Goal: Obtain resource: Download file/media

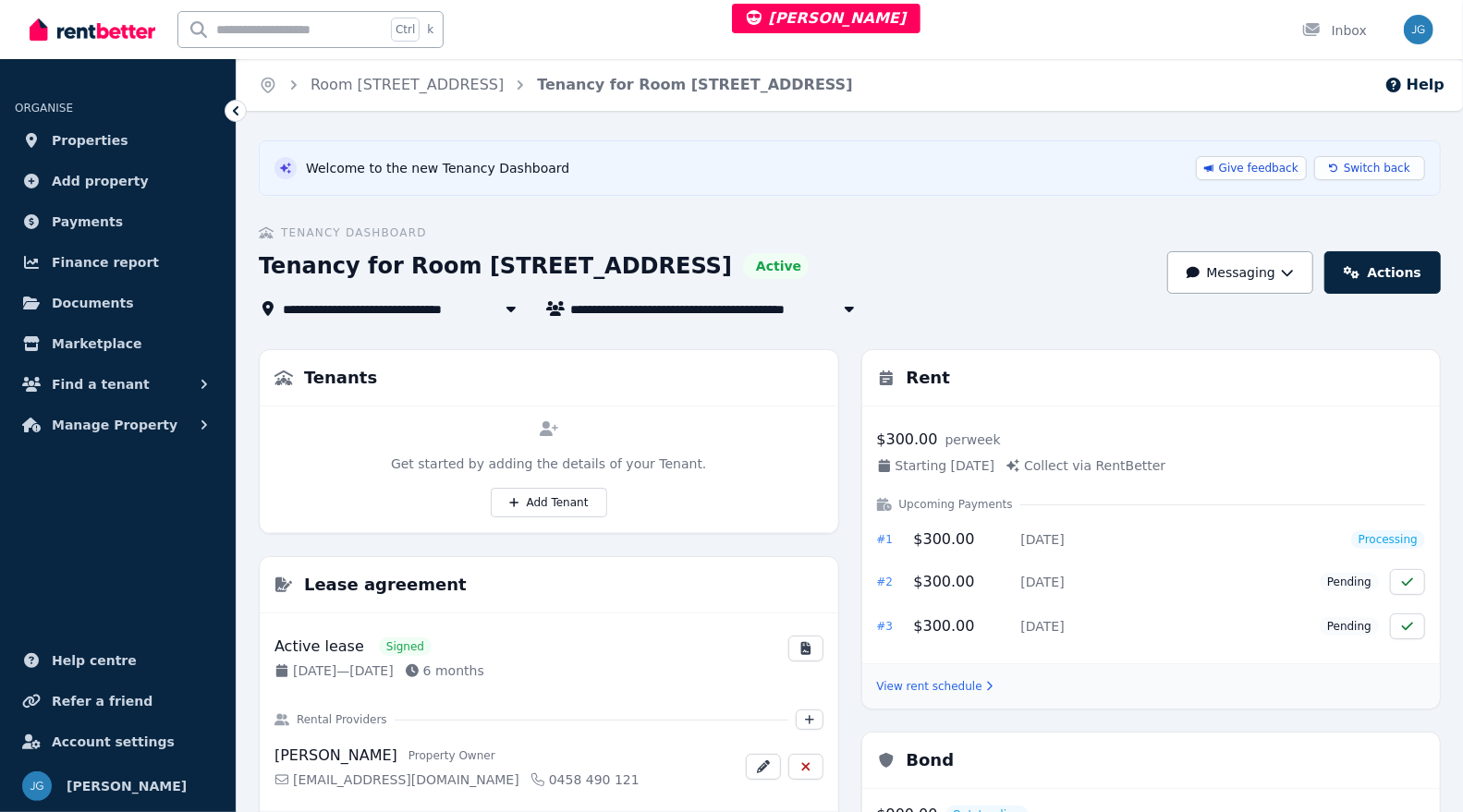
click at [1338, 167] on icon at bounding box center [1333, 167] width 9 height 11
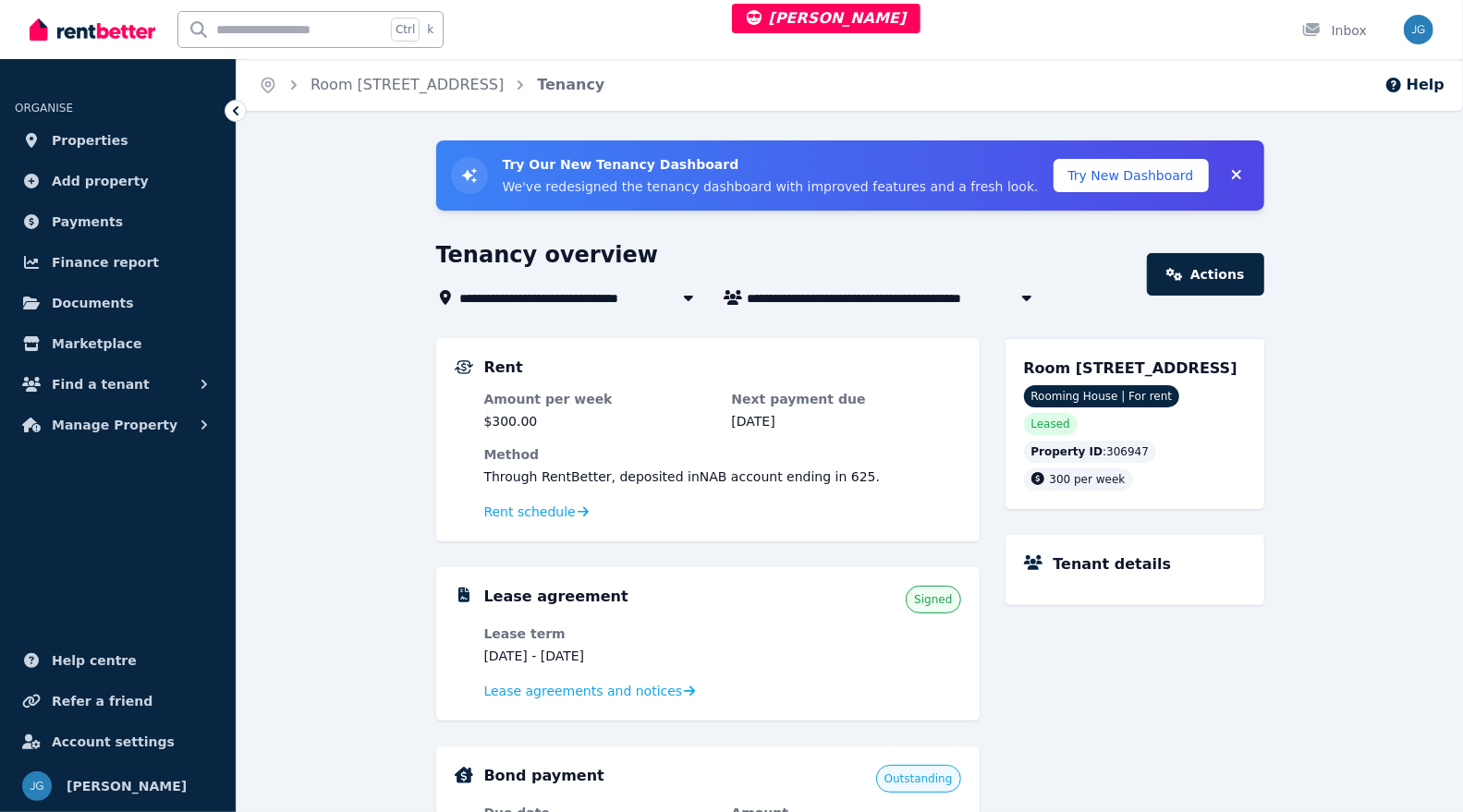
click at [1194, 273] on link "Actions" at bounding box center [1206, 274] width 117 height 43
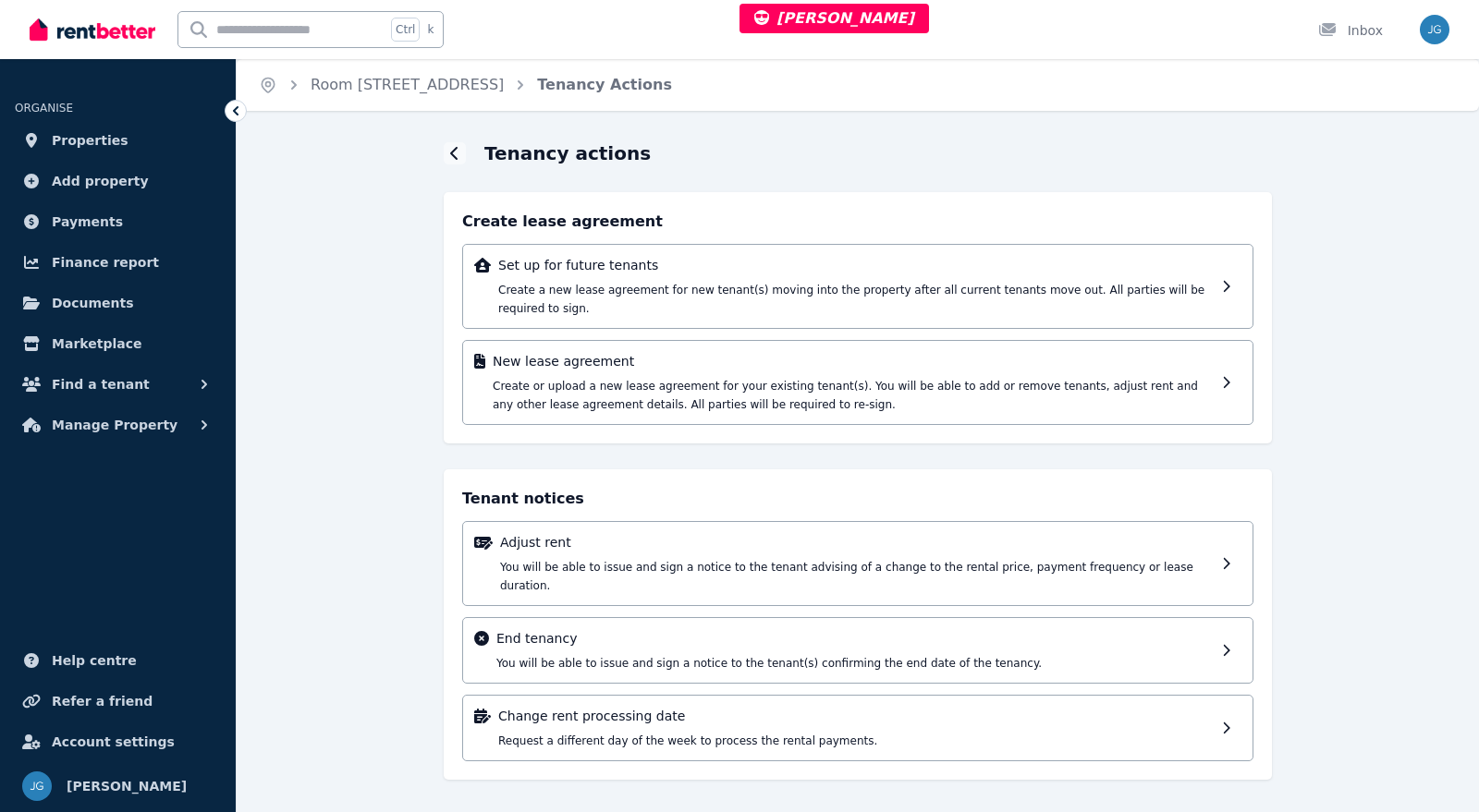
click at [801, 561] on span "You will be able to issue and sign a notice to the tenant advising of a change …" at bounding box center [847, 577] width 693 height 32
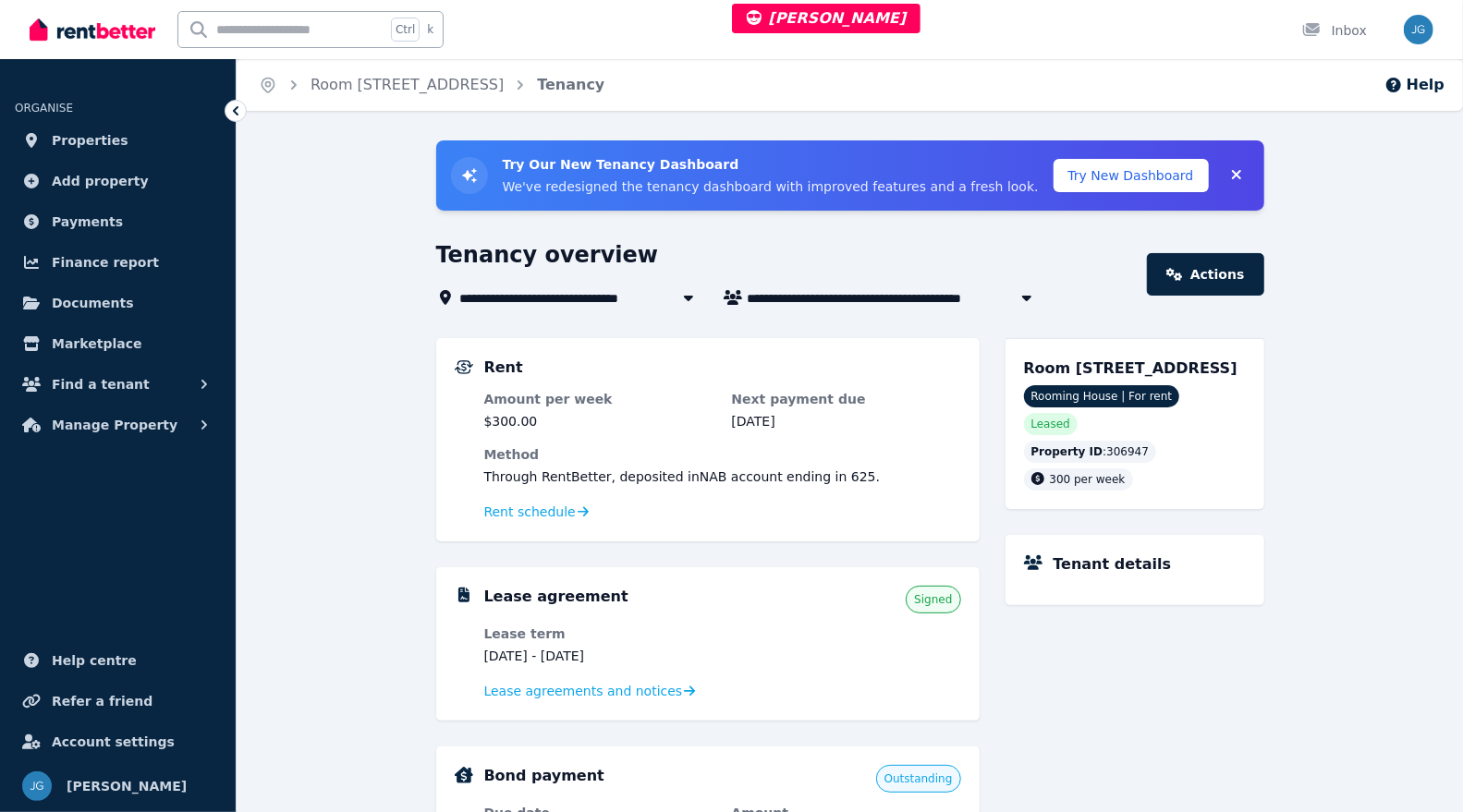
click at [1198, 273] on link "Actions" at bounding box center [1206, 274] width 117 height 43
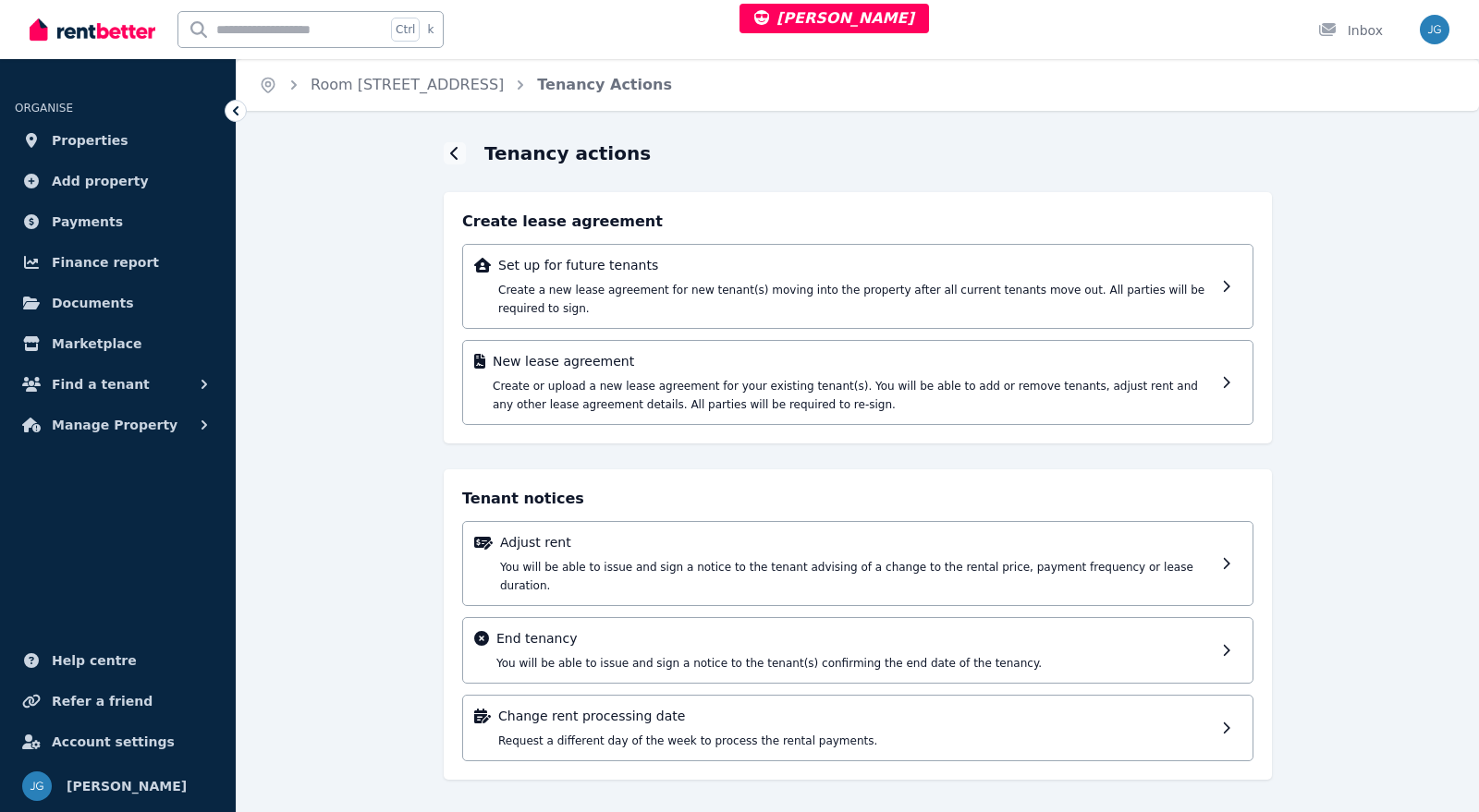
click at [653, 561] on span "You will be able to issue and sign a notice to the tenant advising of a change …" at bounding box center [847, 577] width 693 height 32
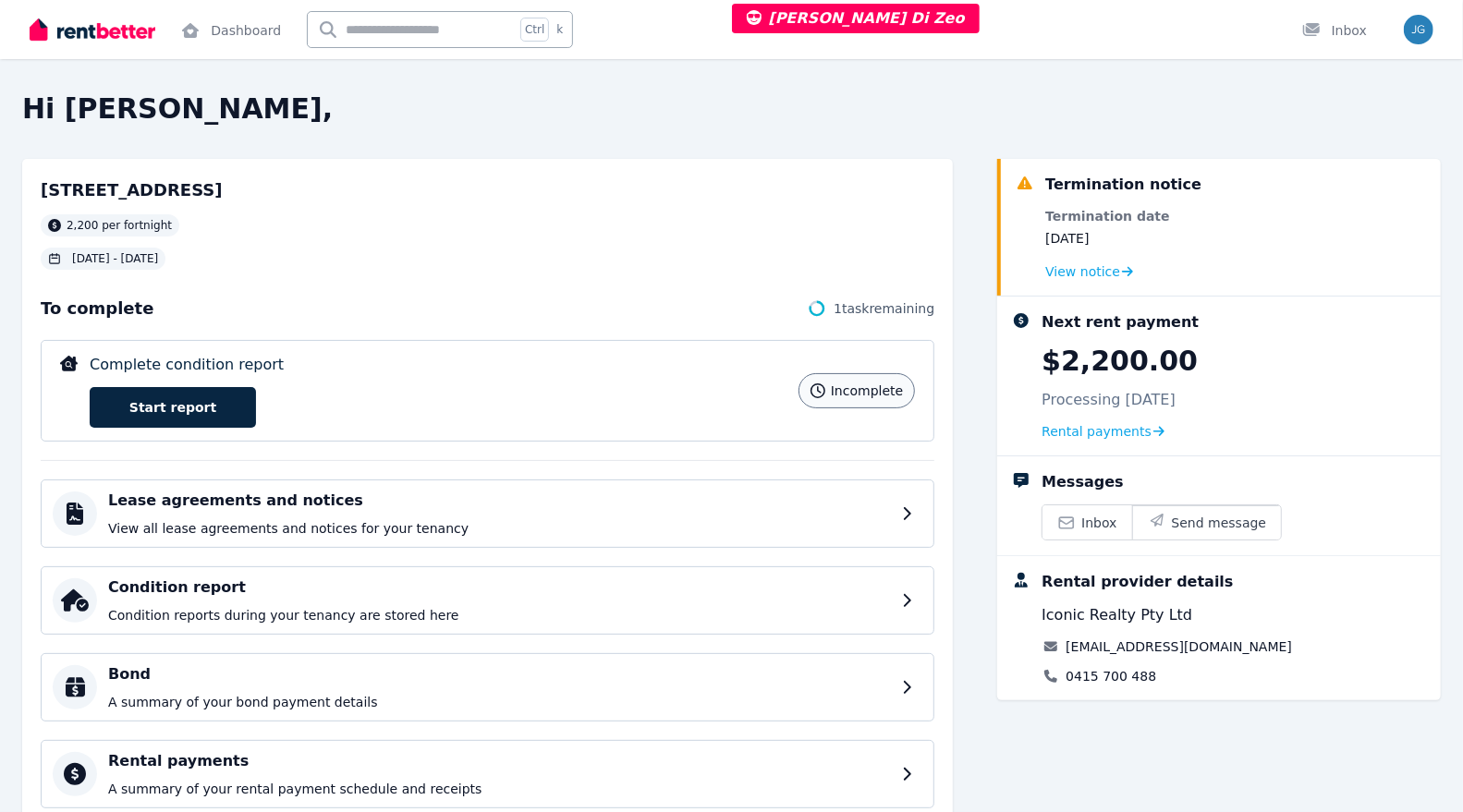
click at [429, 510] on div "Lease agreements and notices View all lease agreements and notices for your ten…" at bounding box center [500, 513] width 783 height 48
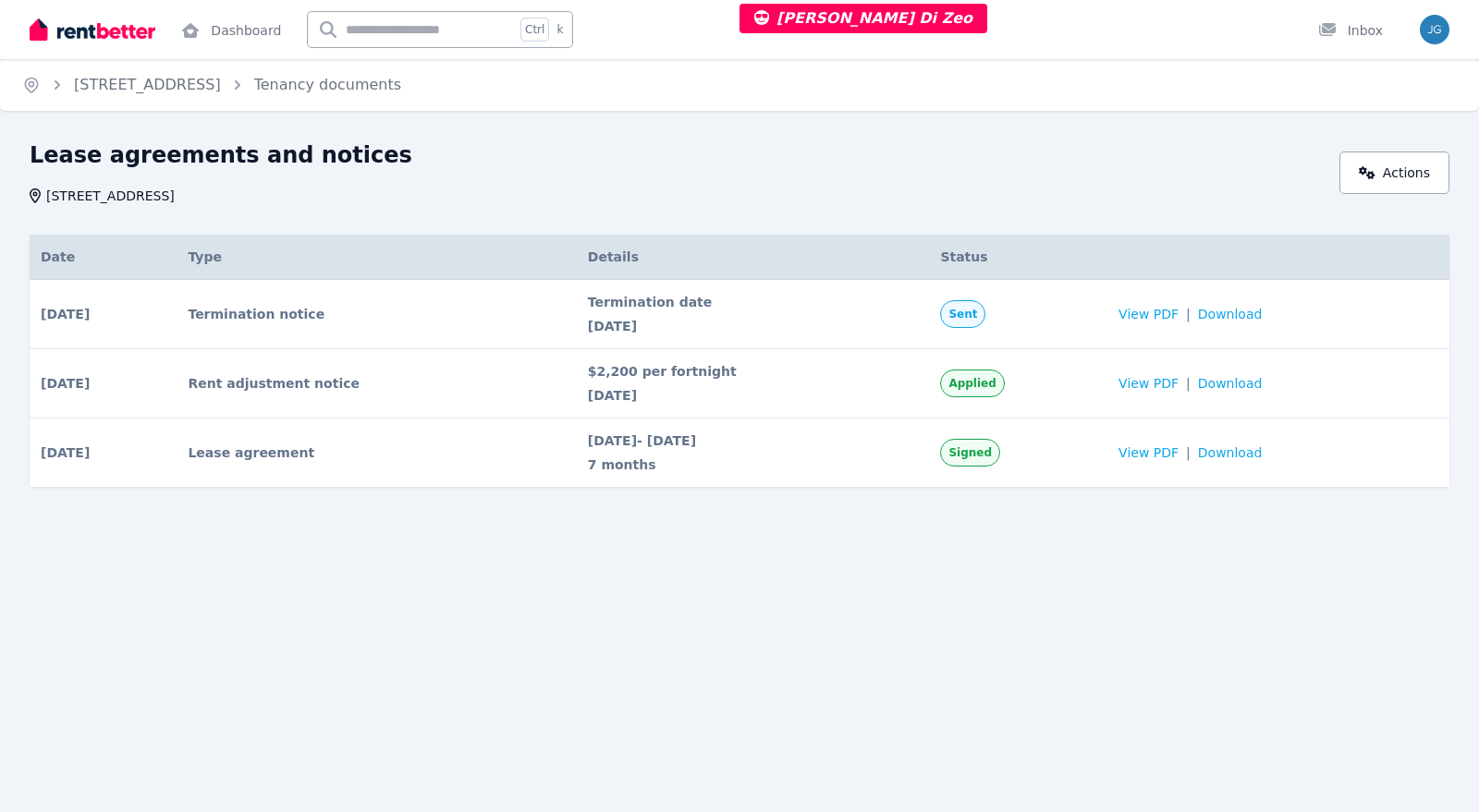
click at [1172, 312] on span "View PDF" at bounding box center [1149, 314] width 60 height 19
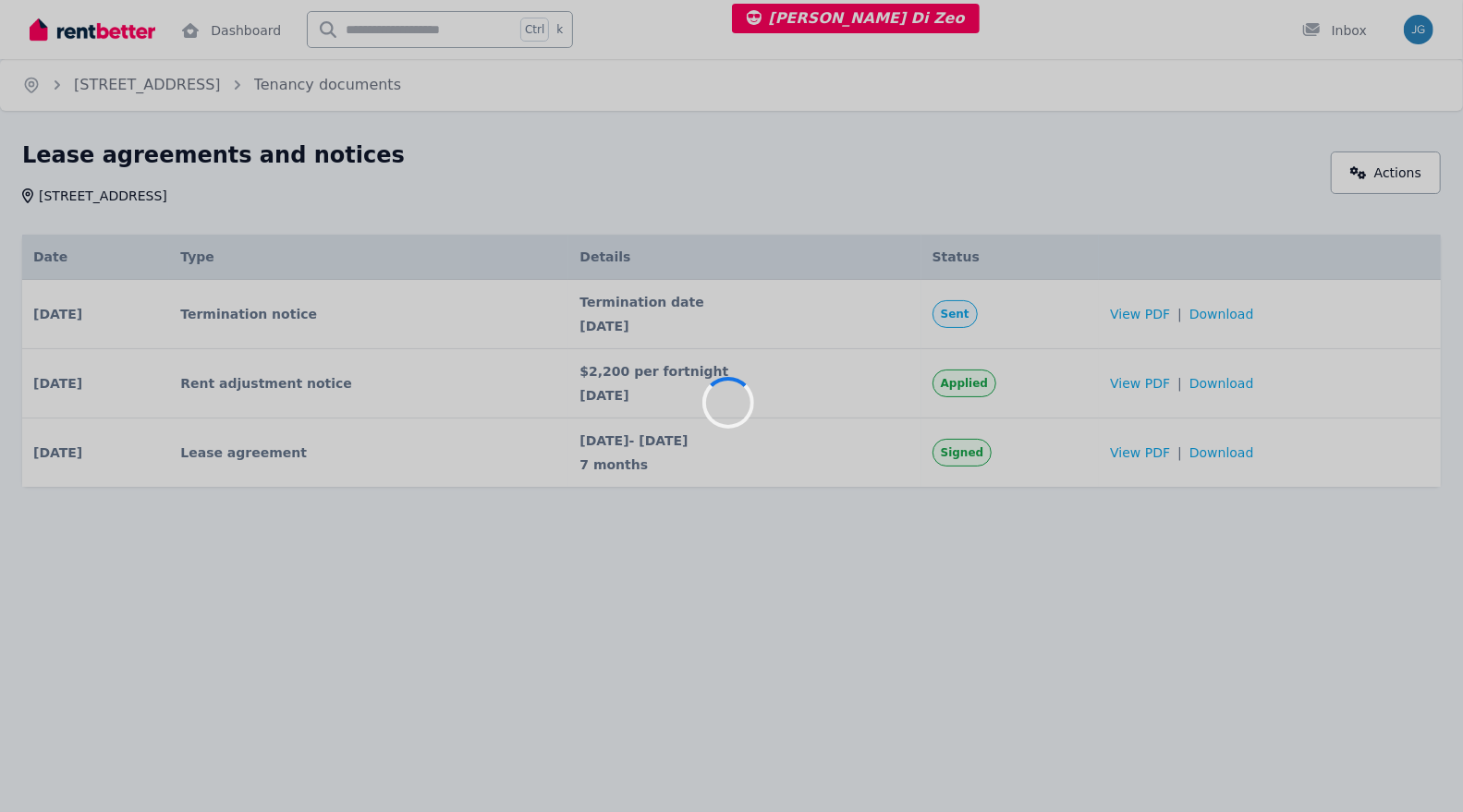
click at [1172, 312] on div at bounding box center [731, 406] width 1463 height 812
